Goal: Obtain resource: Obtain resource

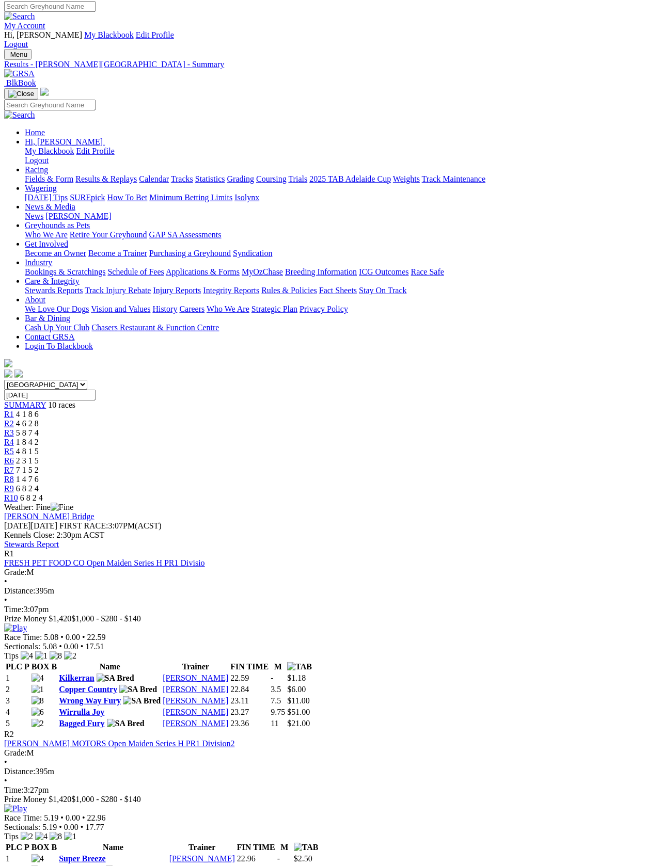
scroll to position [3, 0]
click at [48, 174] on link "Fields & Form" at bounding box center [49, 178] width 49 height 9
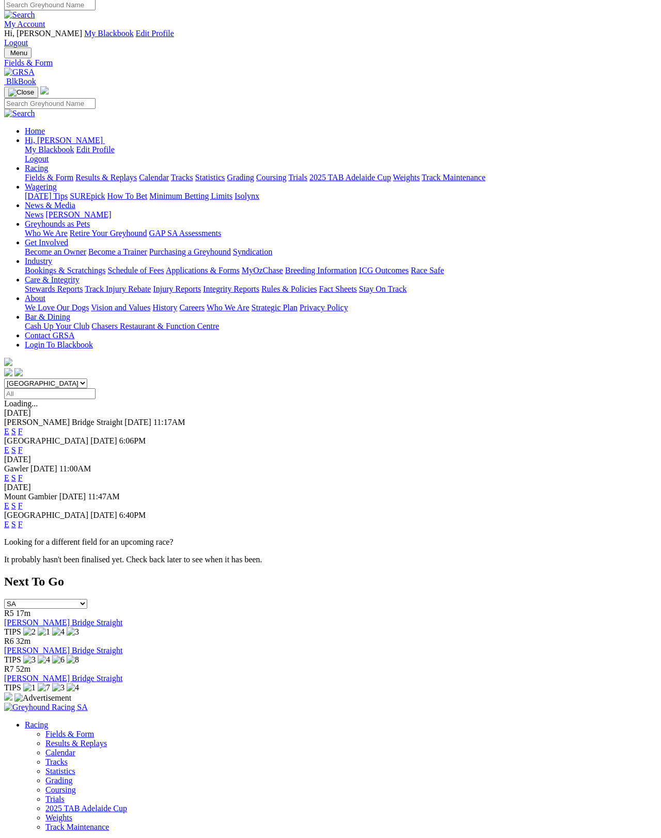
scroll to position [5, 0]
click at [23, 473] on link "F" at bounding box center [20, 477] width 5 height 9
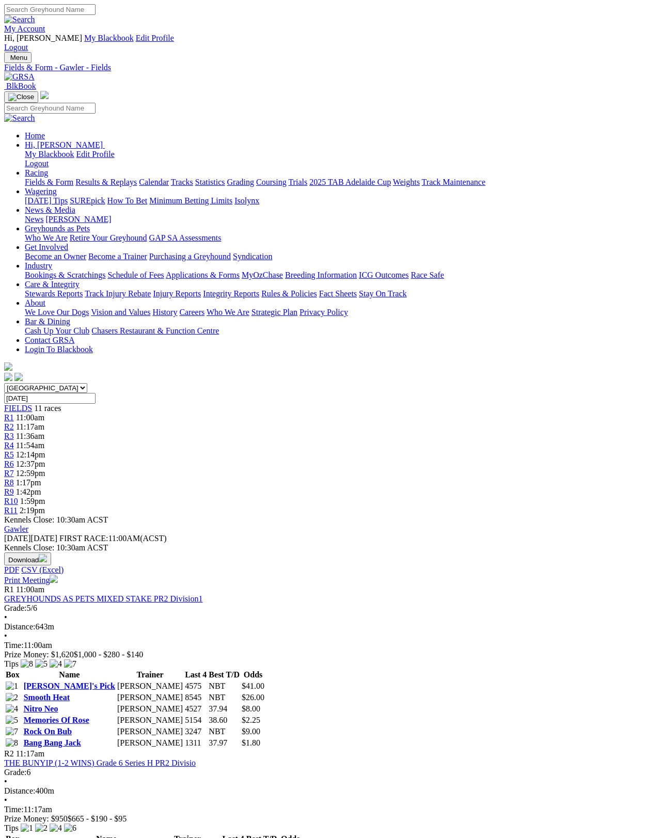
scroll to position [5, 0]
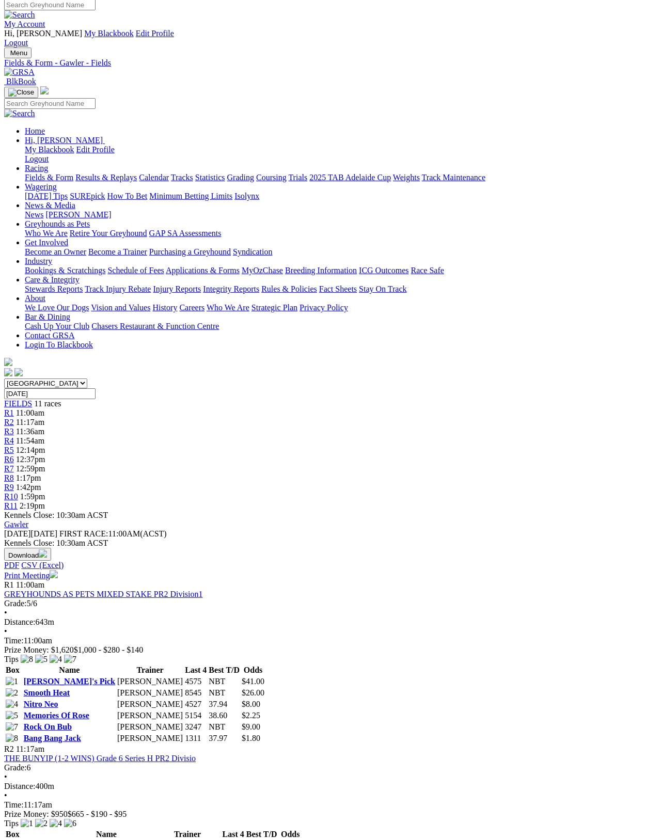
click at [58, 571] on link "Print Meeting" at bounding box center [31, 575] width 54 height 9
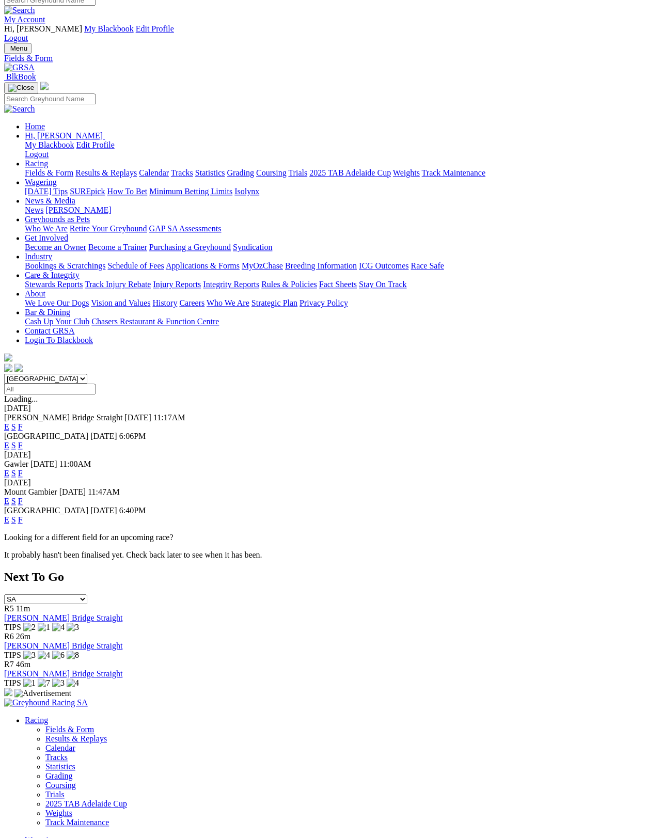
scroll to position [9, 0]
click at [23, 516] on link "F" at bounding box center [20, 520] width 5 height 9
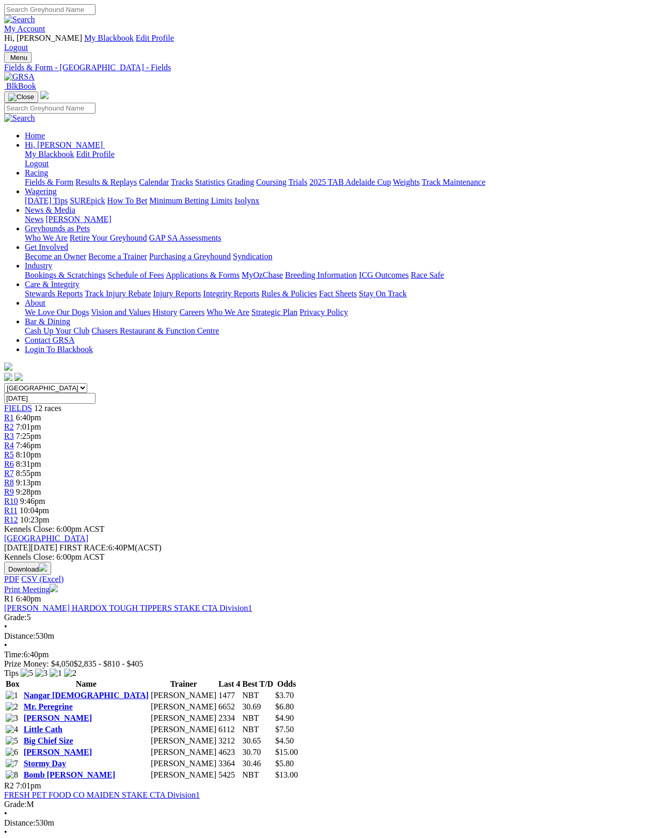
scroll to position [5, 0]
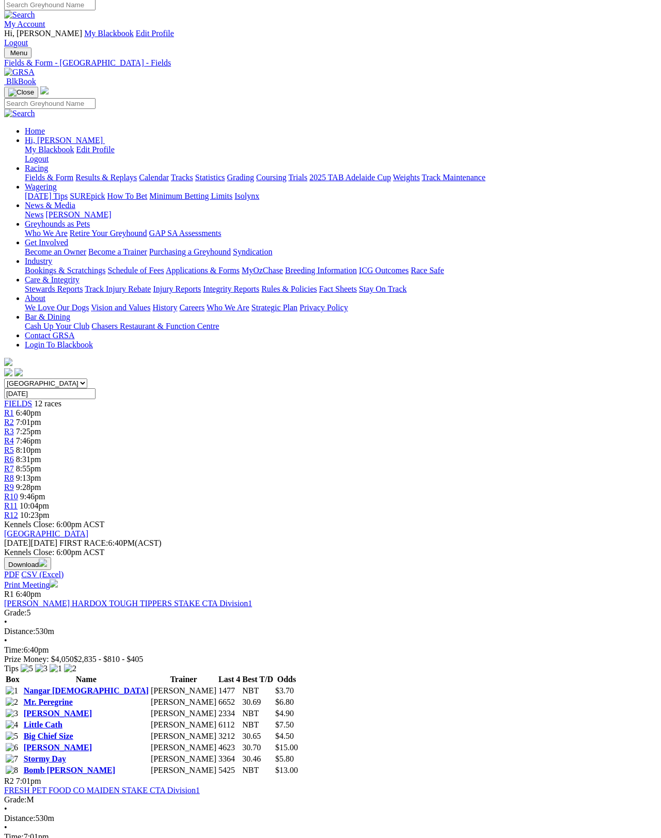
click at [58, 580] on link "Print Meeting" at bounding box center [31, 584] width 54 height 9
